Goal: Task Accomplishment & Management: Use online tool/utility

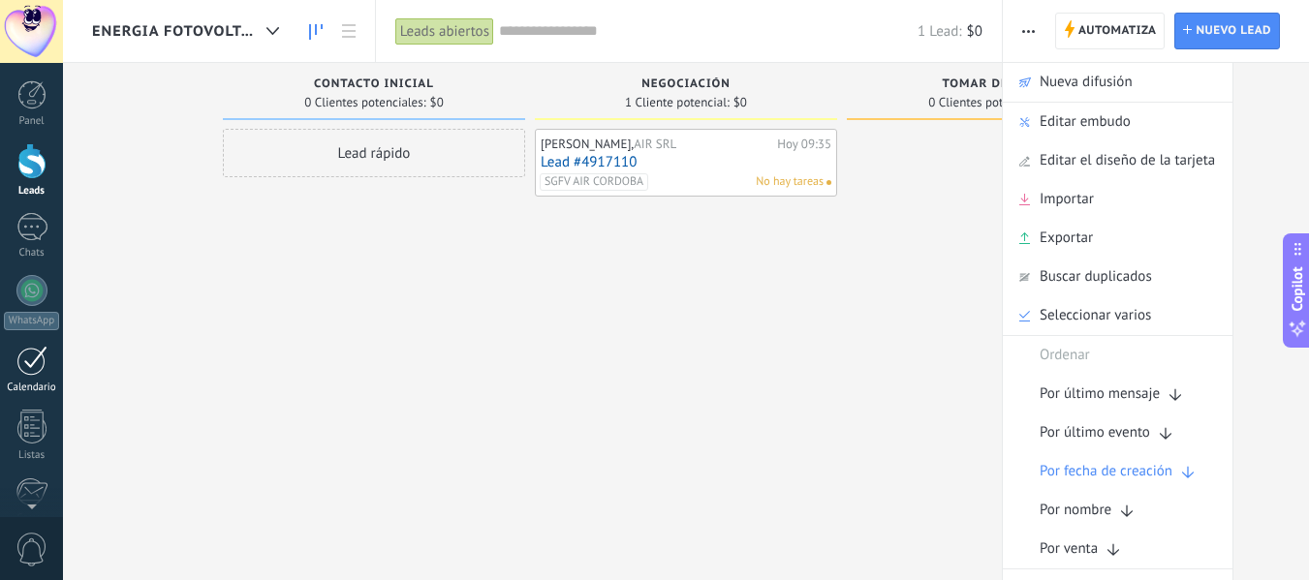
click at [30, 372] on div "1" at bounding box center [31, 361] width 31 height 30
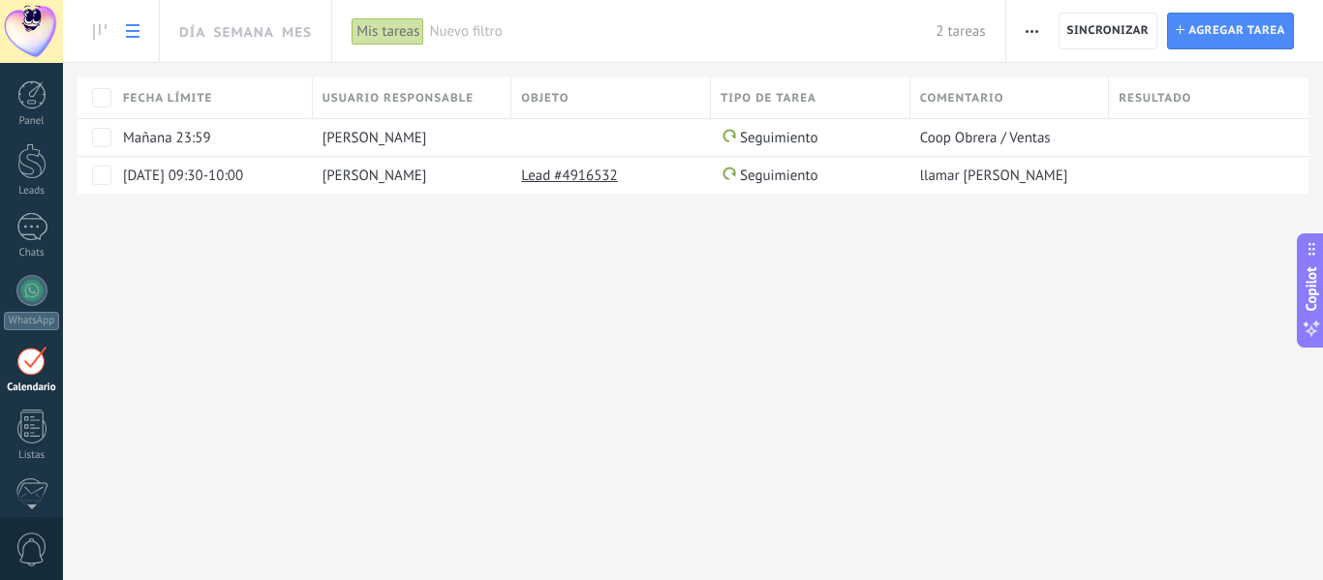
scroll to position [56, 0]
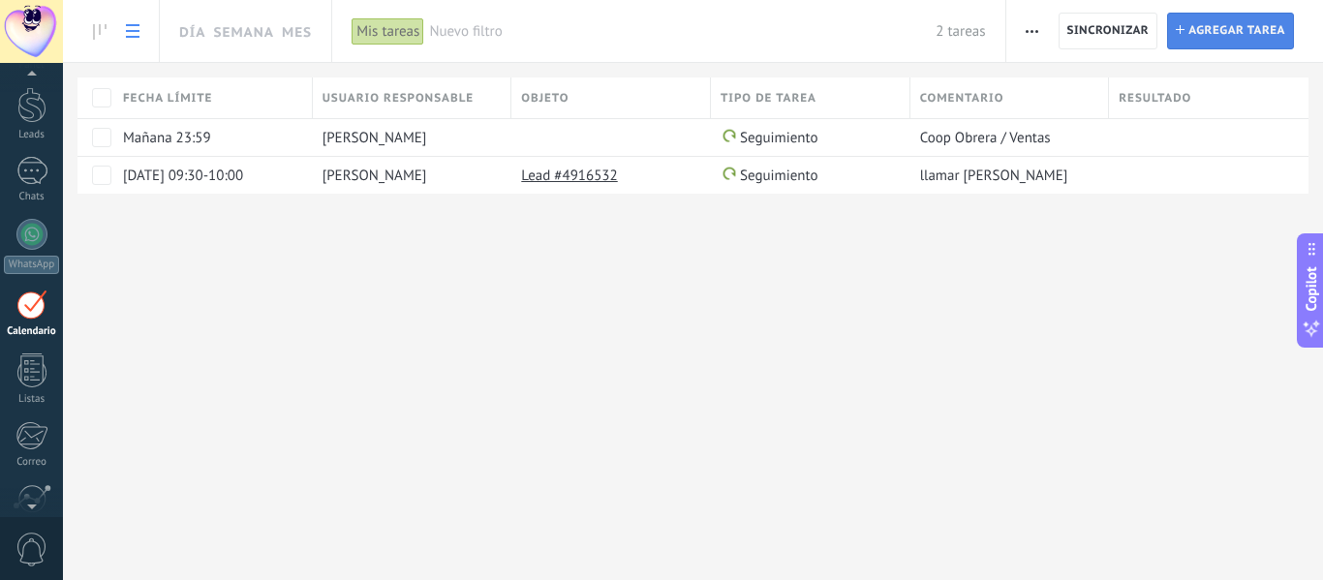
click at [1235, 22] on span "Agregar tarea" at bounding box center [1236, 31] width 97 height 35
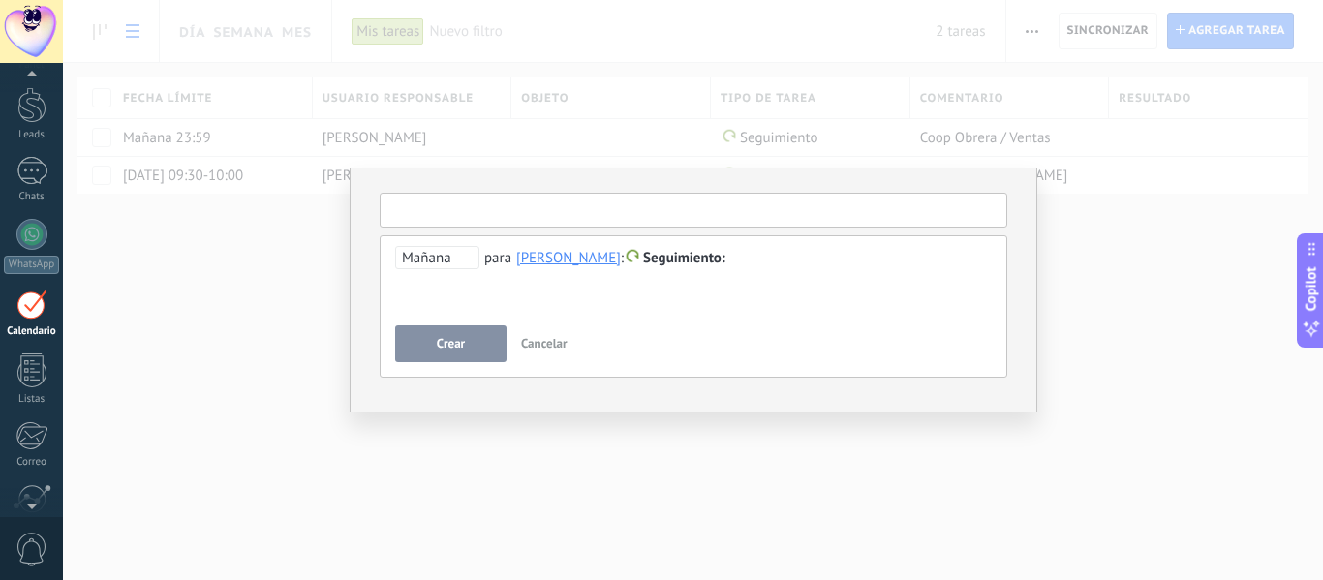
click at [543, 210] on input "text" at bounding box center [694, 210] width 628 height 35
type input "*"
